Goal: Task Accomplishment & Management: Use online tool/utility

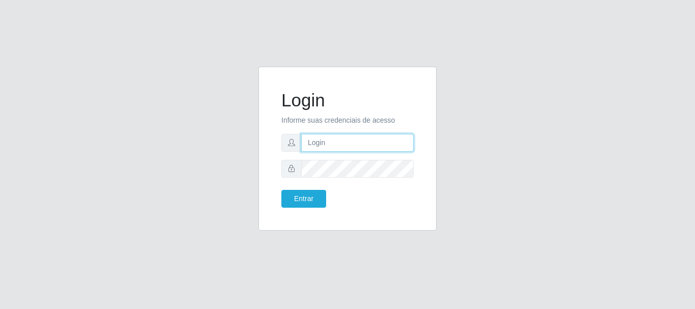
click at [336, 143] on input "text" at bounding box center [357, 143] width 112 height 18
type input "[EMAIL_ADDRESS][DOMAIN_NAME]"
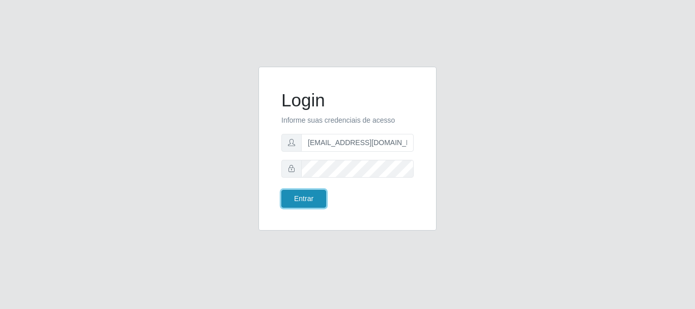
click at [312, 193] on button "Entrar" at bounding box center [303, 199] width 45 height 18
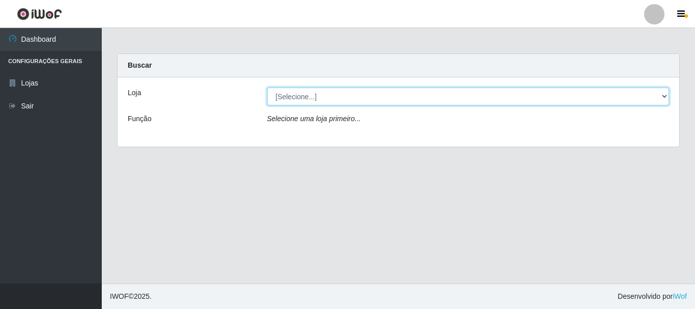
click at [267, 87] on select "[Selecione...] Super Show - [PERSON_NAME]" at bounding box center [468, 96] width 402 height 18
select select "120"
click option "Super Show - [PERSON_NAME]" at bounding box center [0, 0] width 0 height 0
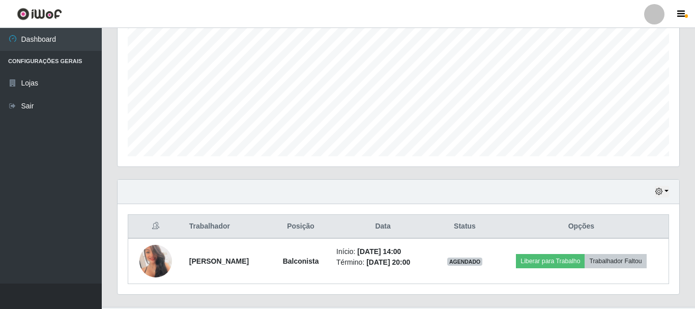
scroll to position [231, 0]
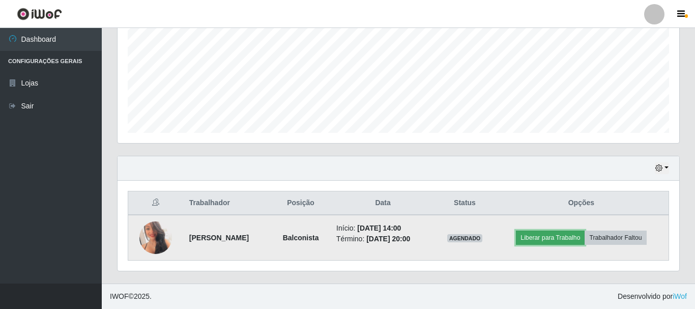
click at [550, 234] on button "Liberar para Trabalho" at bounding box center [550, 237] width 69 height 14
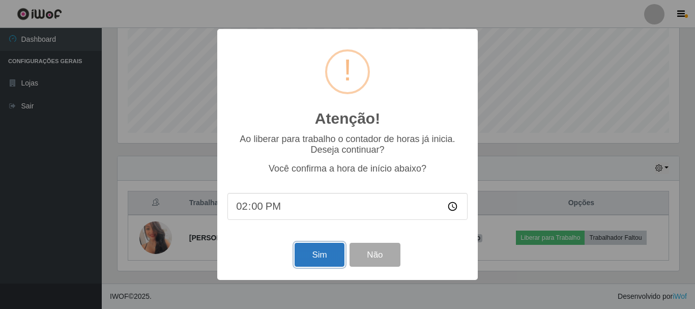
click at [320, 255] on button "Sim" at bounding box center [318, 255] width 49 height 24
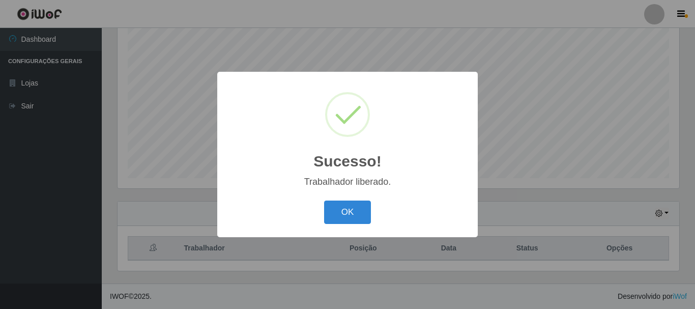
scroll to position [186, 0]
